Goal: Task Accomplishment & Management: Complete application form

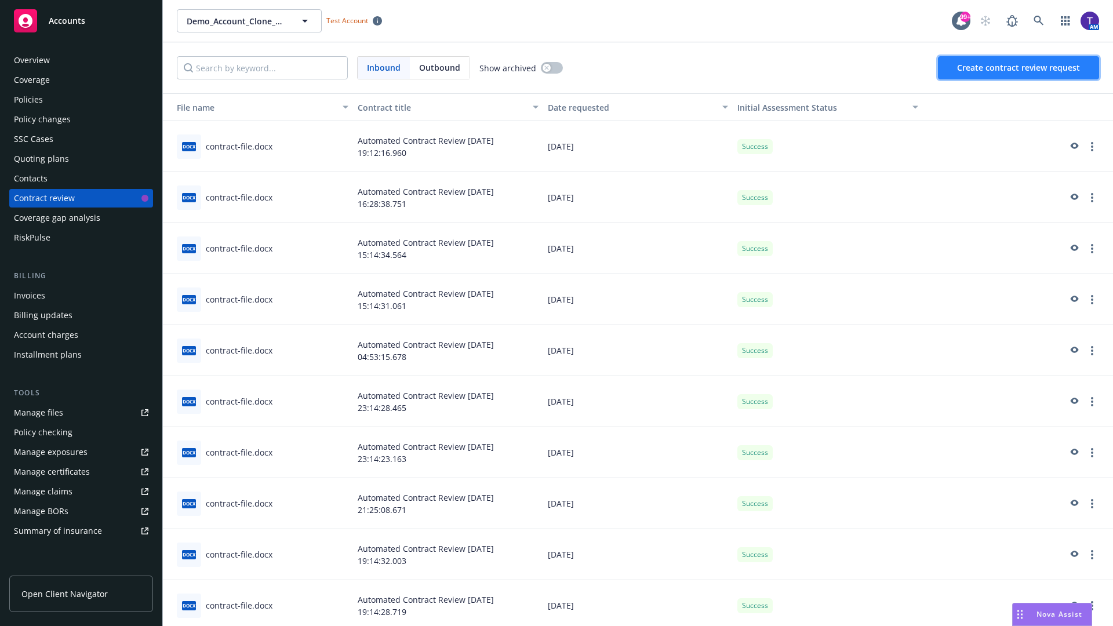
click at [1019, 68] on span "Create contract review request" at bounding box center [1018, 67] width 123 height 11
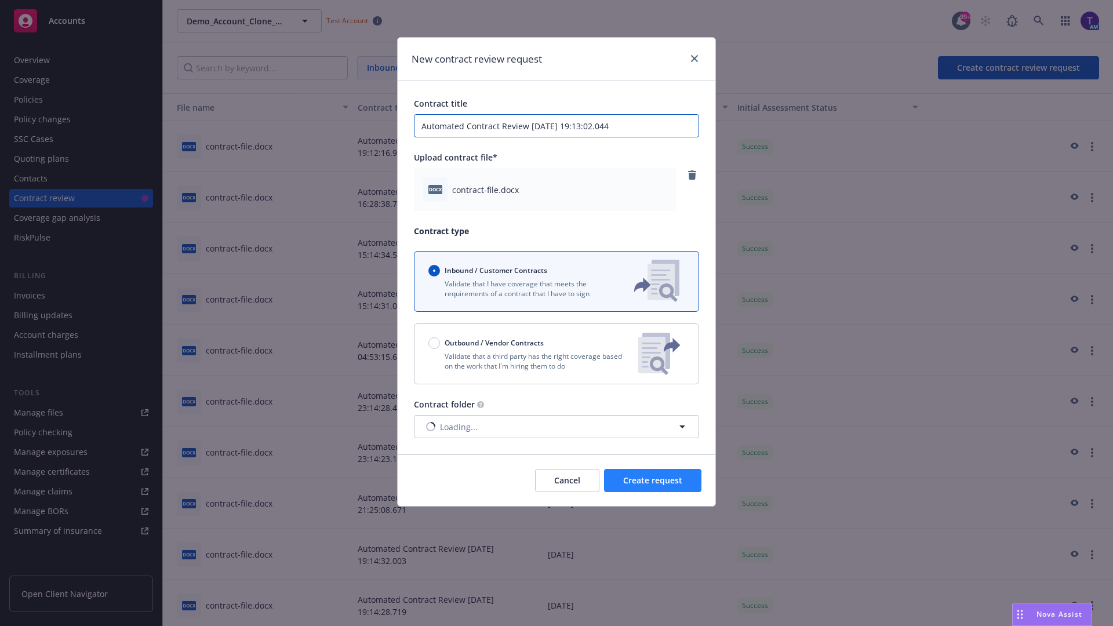
type input "Automated Contract Review [DATE] 19:13:02.044"
click at [652, 480] on span "Create request" at bounding box center [652, 480] width 59 height 11
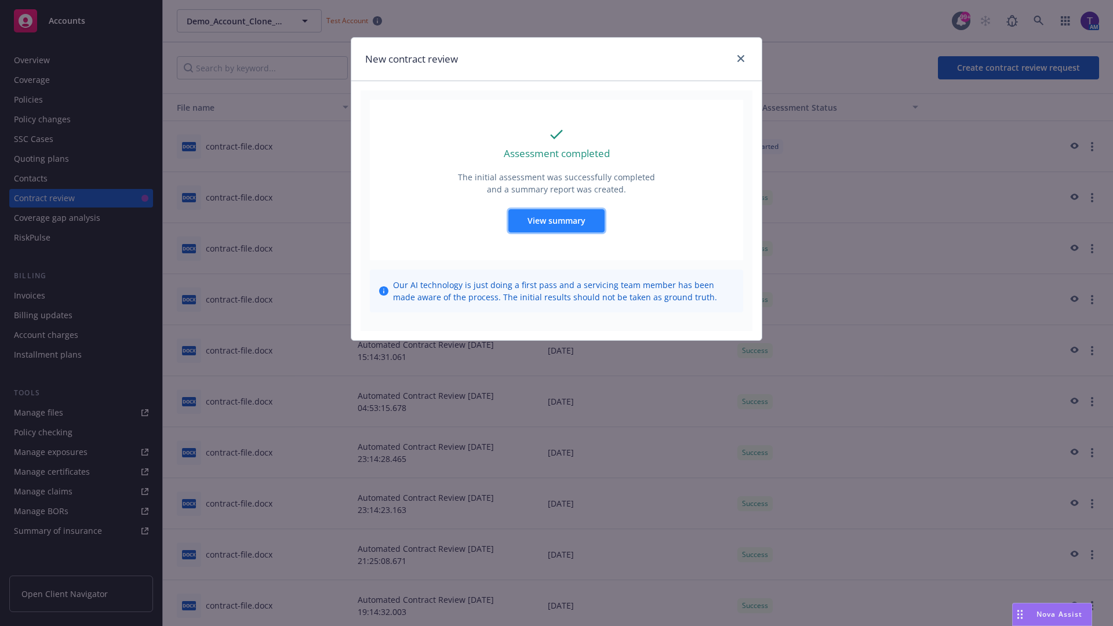
click at [556, 220] on span "View summary" at bounding box center [556, 220] width 58 height 11
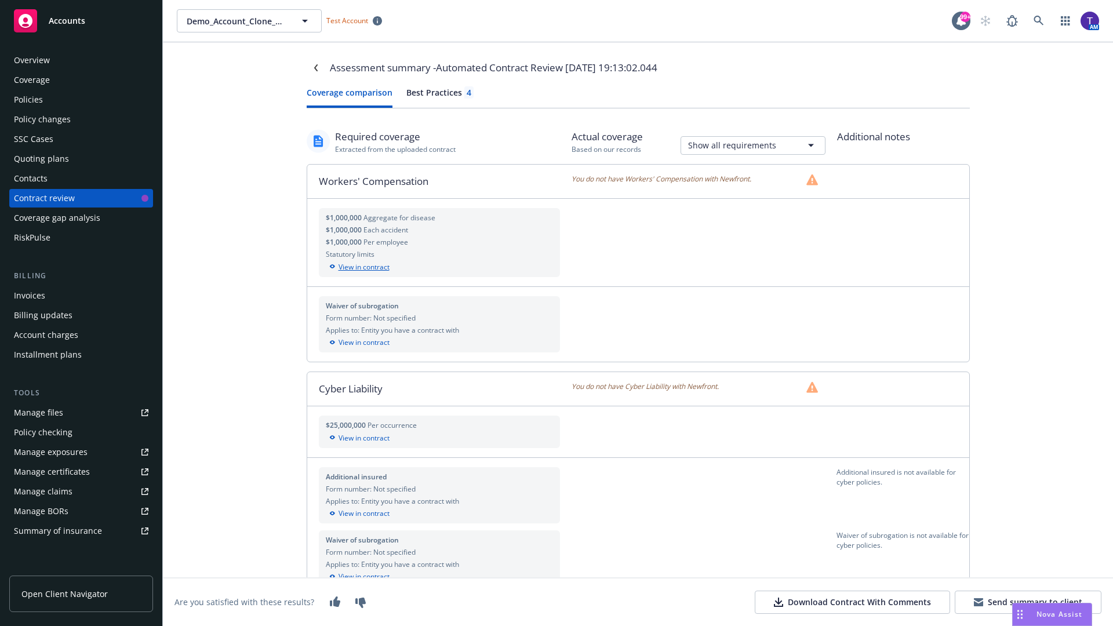
click at [439, 267] on div "View in contract" at bounding box center [440, 267] width 228 height 10
